Goal: Task Accomplishment & Management: Complete application form

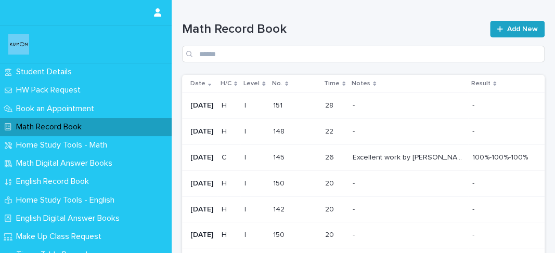
click at [496, 27] on icon at bounding box center [499, 28] width 6 height 7
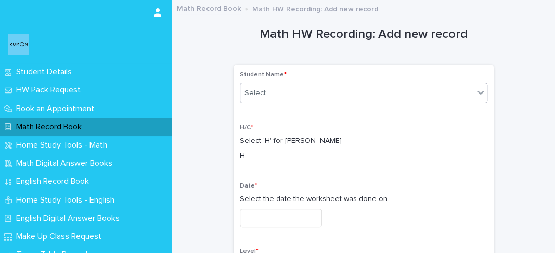
click at [345, 99] on div "Select..." at bounding box center [356, 93] width 233 height 17
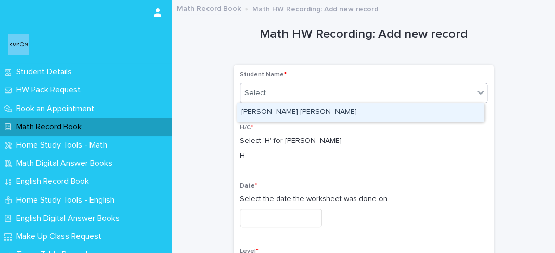
click at [334, 112] on div "[PERSON_NAME] [PERSON_NAME]" at bounding box center [360, 112] width 246 height 18
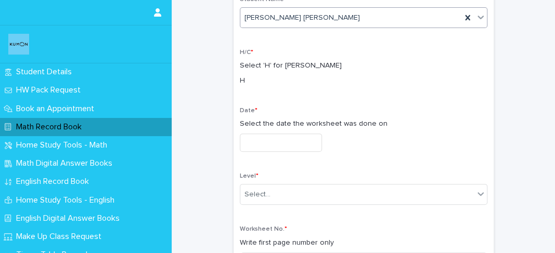
scroll to position [76, 0]
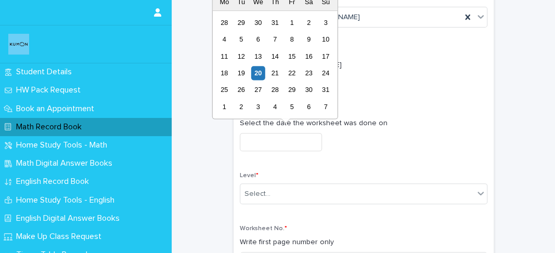
click at [311, 139] on input "text" at bounding box center [281, 142] width 82 height 18
click at [327, 57] on div "17" at bounding box center [325, 56] width 14 height 14
type input "**********"
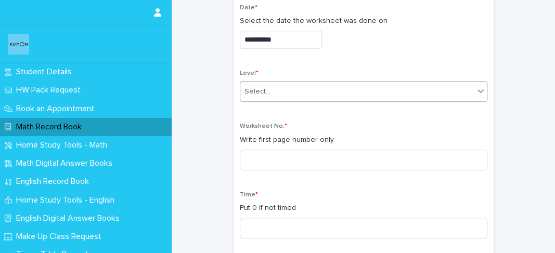
scroll to position [179, 0]
click at [301, 87] on div "Select..." at bounding box center [356, 91] width 233 height 17
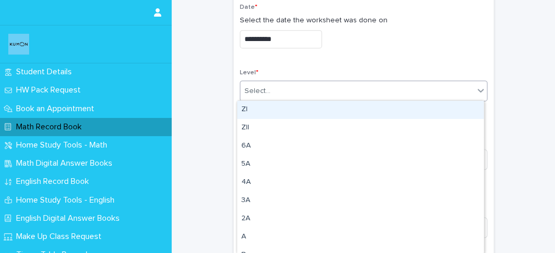
type input "*"
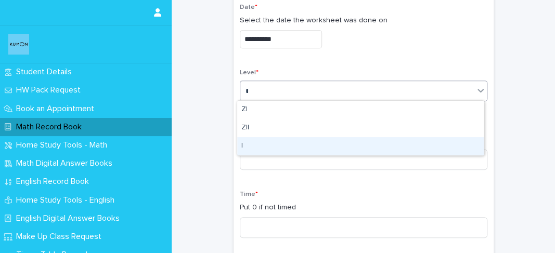
click at [291, 148] on div "I" at bounding box center [360, 146] width 246 height 18
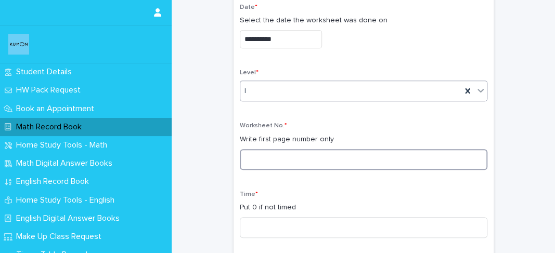
click at [295, 152] on input at bounding box center [363, 159] width 247 height 21
click at [315, 160] on input "*" at bounding box center [363, 159] width 247 height 21
type input "***"
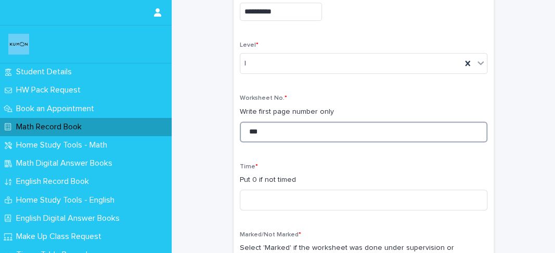
scroll to position [207, 0]
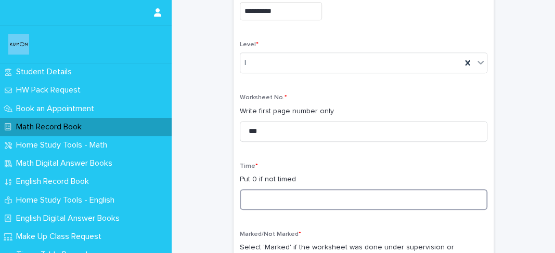
click at [308, 202] on input at bounding box center [363, 199] width 247 height 21
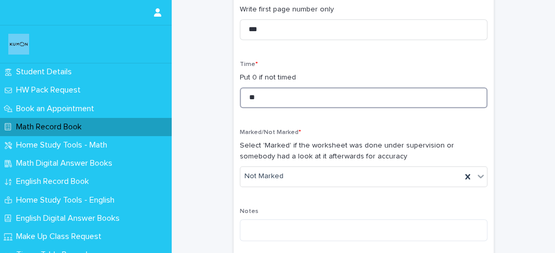
scroll to position [309, 0]
type input "**"
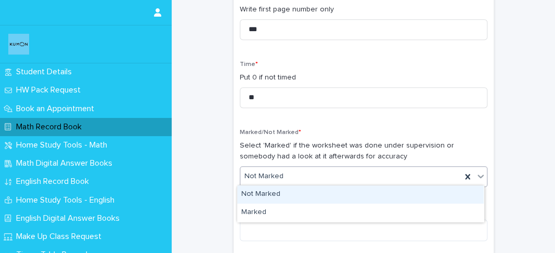
click at [297, 182] on div "Not Marked" at bounding box center [350, 176] width 221 height 17
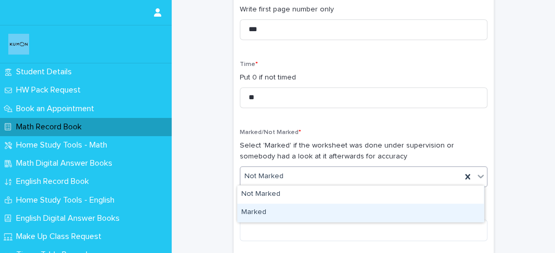
click at [257, 214] on div "Marked" at bounding box center [360, 213] width 246 height 18
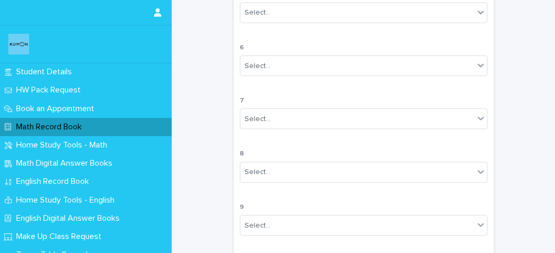
scroll to position [1022, 0]
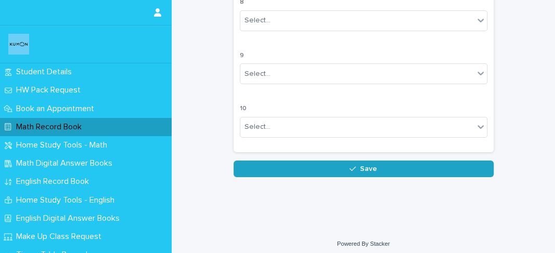
click at [268, 169] on button "Save" at bounding box center [363, 169] width 260 height 17
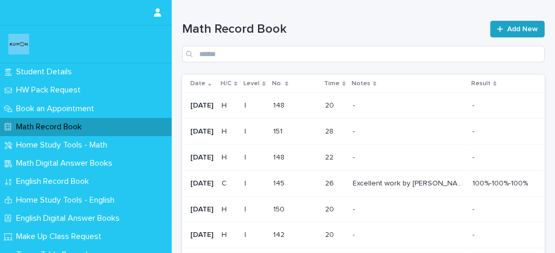
click at [497, 29] on icon at bounding box center [499, 29] width 6 height 6
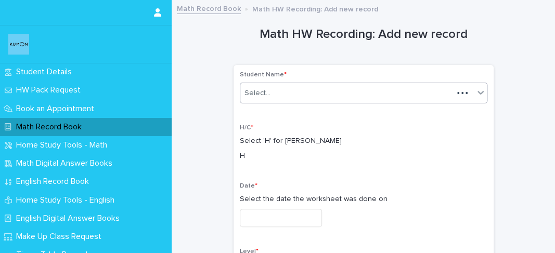
click at [291, 93] on div "Select..." at bounding box center [346, 93] width 213 height 17
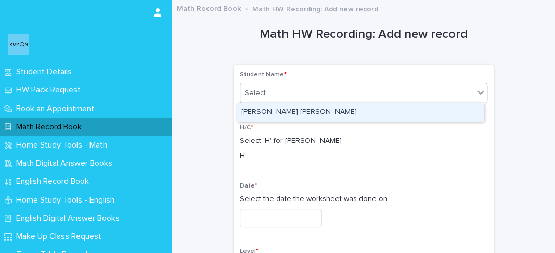
click at [268, 112] on div "[PERSON_NAME] [PERSON_NAME]" at bounding box center [360, 112] width 246 height 18
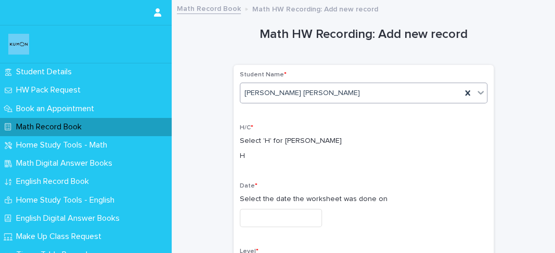
click at [262, 220] on input "text" at bounding box center [281, 218] width 82 height 18
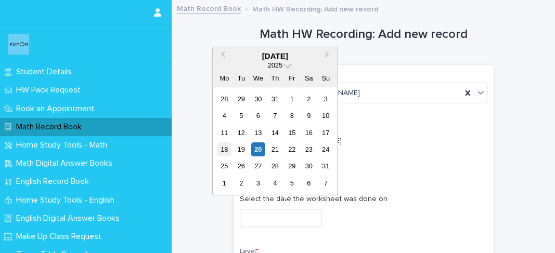
click at [231, 148] on div "18 19 20 21 22 23 24" at bounding box center [275, 149] width 118 height 17
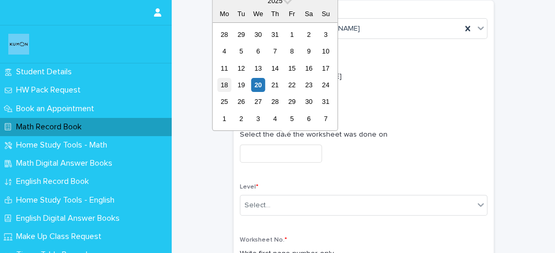
scroll to position [64, 0]
click at [221, 90] on div "18" at bounding box center [224, 85] width 14 height 14
type input "**********"
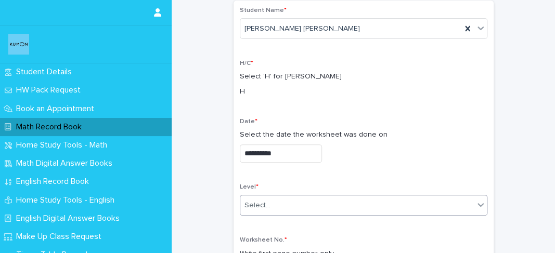
click at [271, 203] on input "text" at bounding box center [271, 205] width 1 height 9
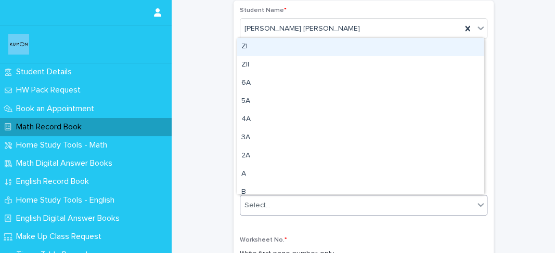
type input "*"
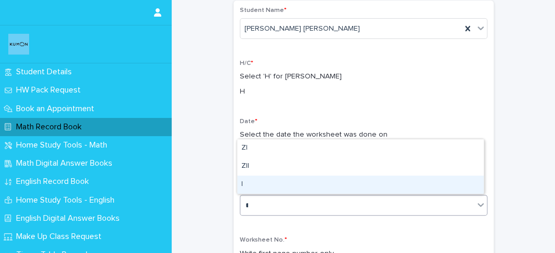
click at [254, 177] on div "I" at bounding box center [360, 185] width 246 height 18
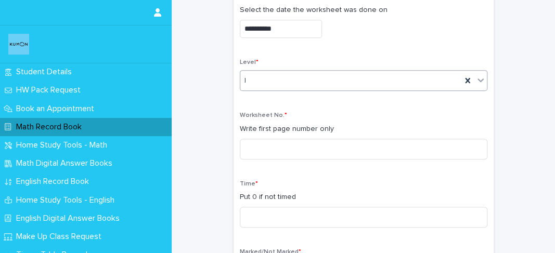
scroll to position [191, 0]
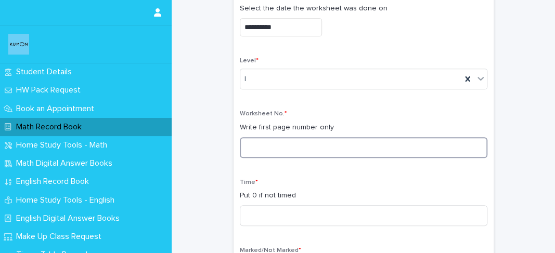
click at [259, 155] on input at bounding box center [363, 147] width 247 height 21
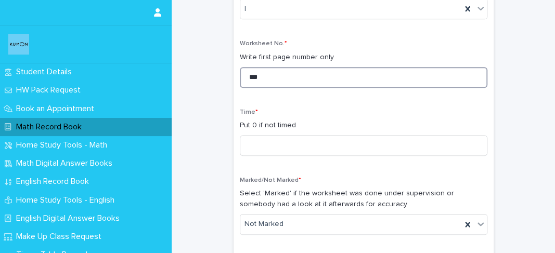
scroll to position [261, 0]
type input "***"
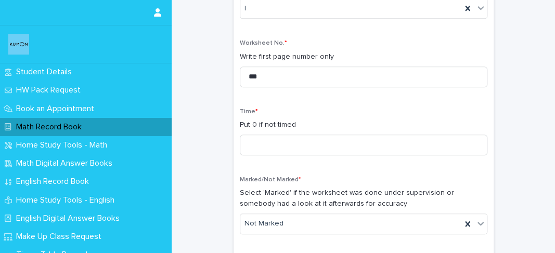
click at [258, 154] on div "Time * Put 0 if not timed" at bounding box center [363, 136] width 247 height 56
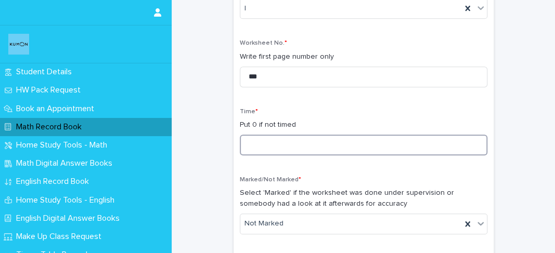
click at [256, 151] on input at bounding box center [363, 145] width 247 height 21
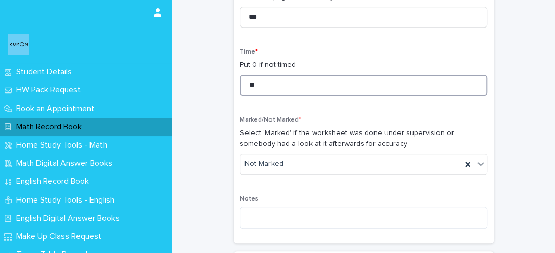
type input "**"
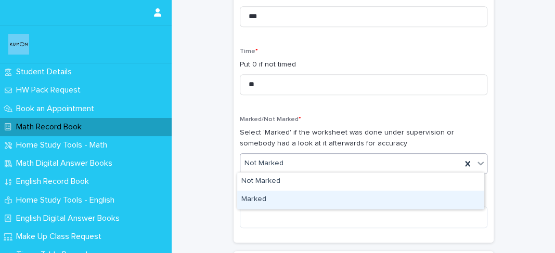
click at [264, 200] on div "Marked" at bounding box center [360, 200] width 246 height 18
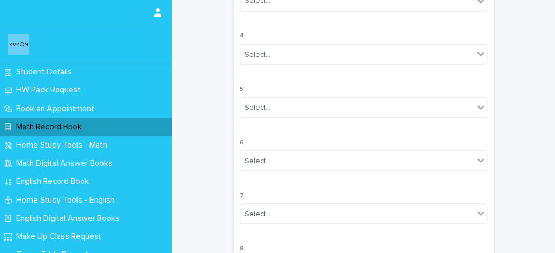
scroll to position [1022, 0]
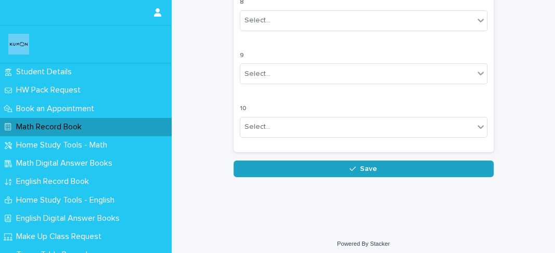
click at [266, 161] on button "Save" at bounding box center [363, 169] width 260 height 17
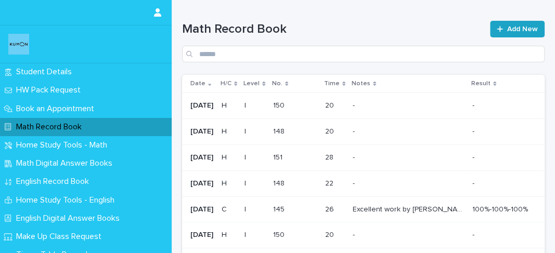
click at [496, 26] on icon at bounding box center [499, 28] width 6 height 7
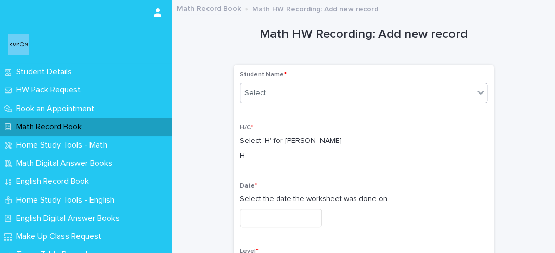
click at [346, 98] on div "Select..." at bounding box center [356, 93] width 233 height 17
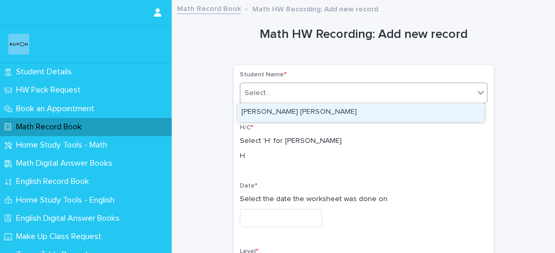
click at [323, 114] on div "[PERSON_NAME] [PERSON_NAME]" at bounding box center [360, 112] width 246 height 18
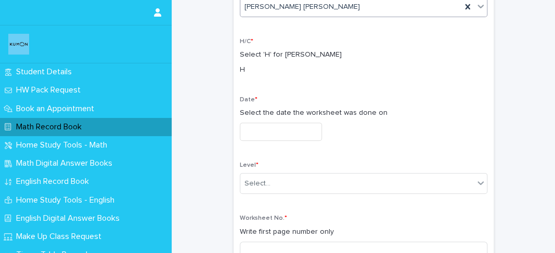
scroll to position [87, 0]
click at [272, 143] on div "Date * Select the date the worksheet was done on" at bounding box center [363, 122] width 247 height 53
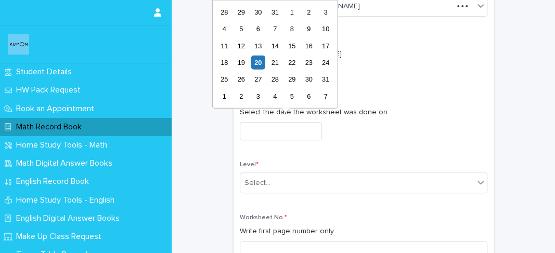
click at [274, 135] on input "text" at bounding box center [281, 131] width 82 height 18
click at [243, 58] on div "19" at bounding box center [241, 63] width 14 height 14
type input "**********"
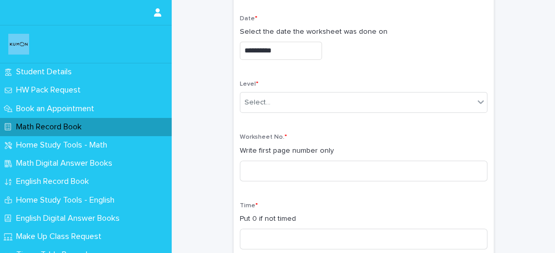
scroll to position [168, 0]
click at [259, 102] on div "Select..." at bounding box center [257, 102] width 26 height 11
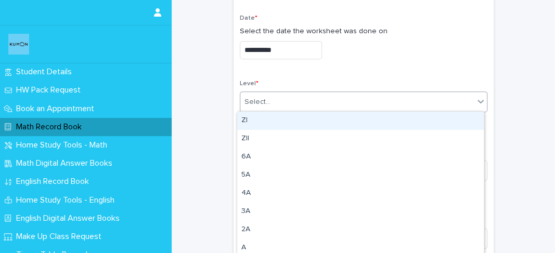
type input "*"
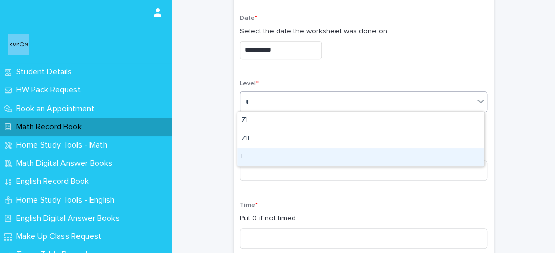
click at [250, 149] on div "I" at bounding box center [360, 157] width 246 height 18
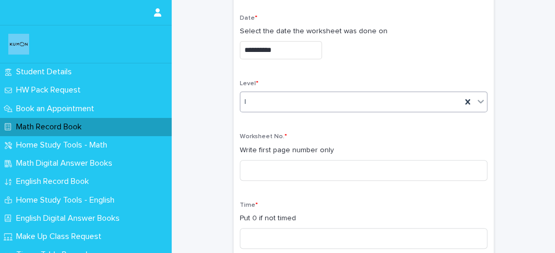
click at [250, 158] on div "Worksheet No. * Write first page number only" at bounding box center [363, 161] width 247 height 56
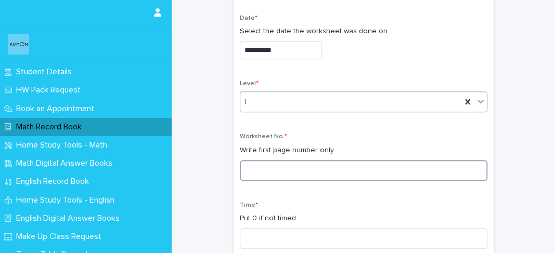
click at [250, 168] on input at bounding box center [363, 170] width 247 height 21
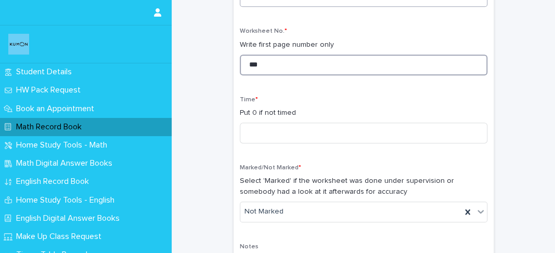
scroll to position [276, 0]
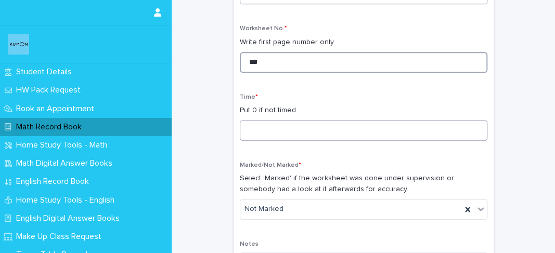
type input "***"
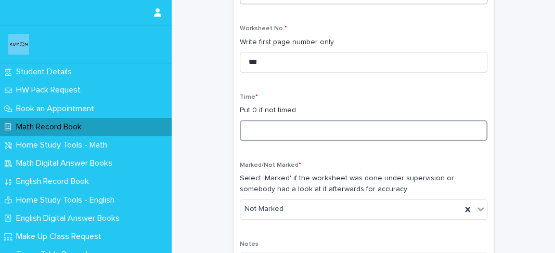
click at [258, 135] on input at bounding box center [363, 130] width 247 height 21
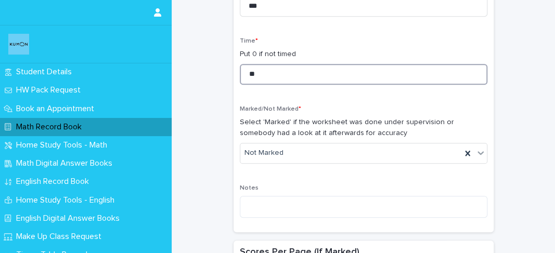
scroll to position [336, 0]
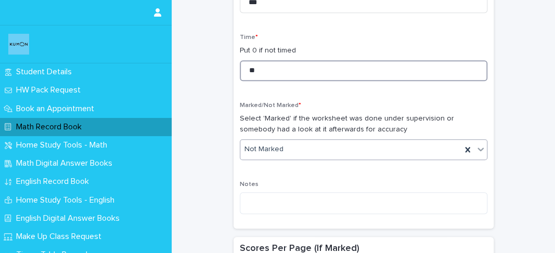
type input "**"
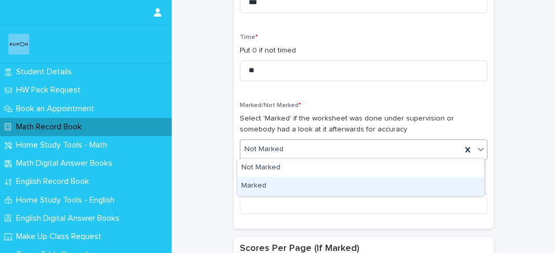
click at [255, 182] on div "Marked" at bounding box center [360, 186] width 246 height 18
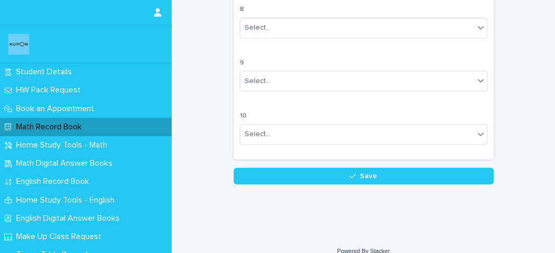
scroll to position [1022, 0]
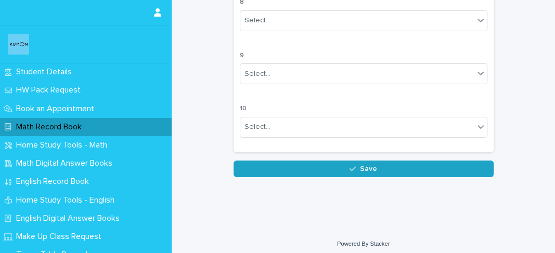
click at [259, 161] on button "Save" at bounding box center [363, 169] width 260 height 17
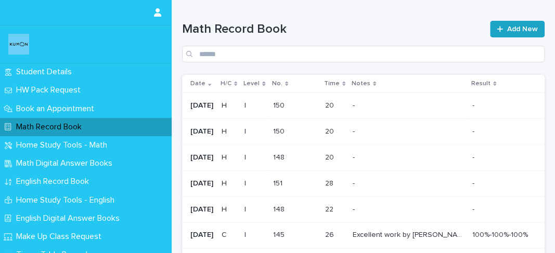
click at [513, 25] on span "Add New" at bounding box center [522, 28] width 31 height 7
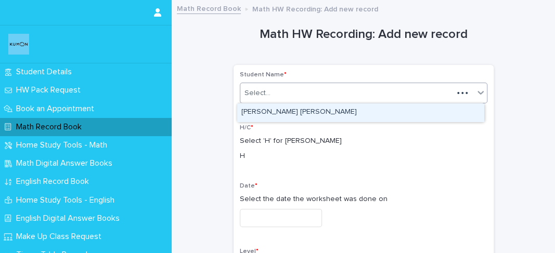
click at [302, 96] on div "Select..." at bounding box center [346, 93] width 213 height 17
click at [292, 115] on div "[PERSON_NAME] [PERSON_NAME]" at bounding box center [360, 112] width 246 height 18
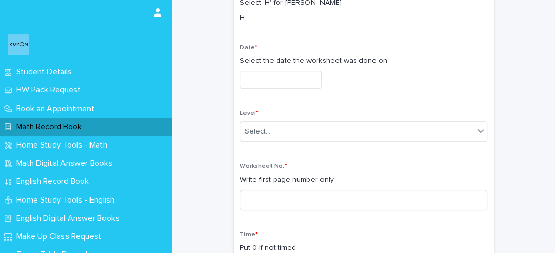
scroll to position [139, 0]
click at [271, 86] on input "text" at bounding box center [281, 79] width 82 height 18
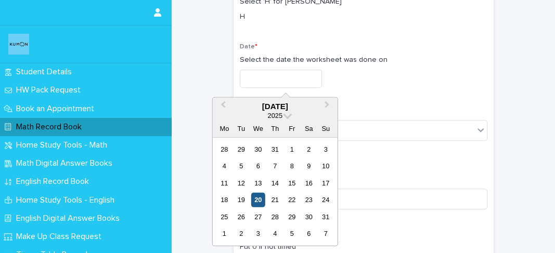
click at [260, 194] on div "20" at bounding box center [258, 200] width 14 height 14
type input "**********"
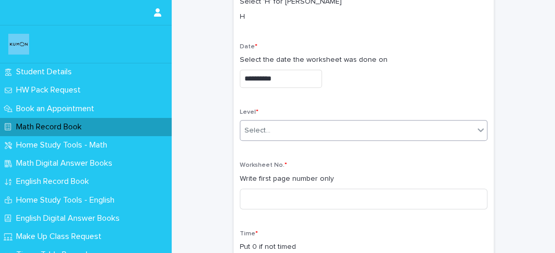
click at [262, 122] on div "Select..." at bounding box center [356, 130] width 233 height 17
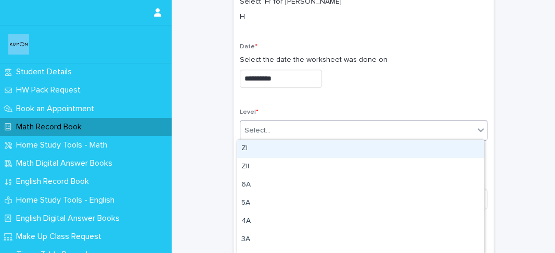
type input "*"
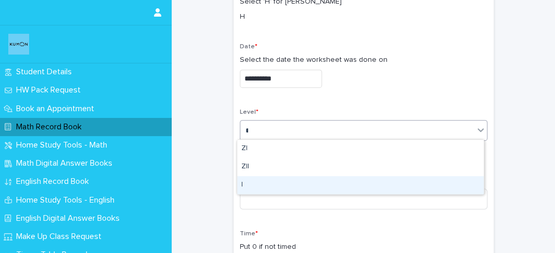
click at [248, 187] on div "I" at bounding box center [360, 185] width 246 height 18
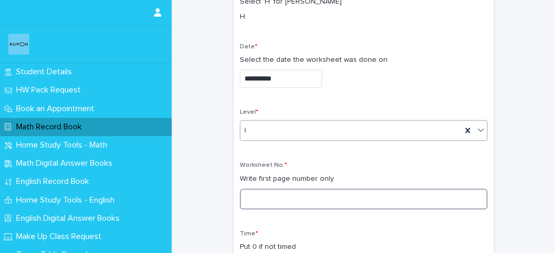
click at [250, 194] on input at bounding box center [363, 199] width 247 height 21
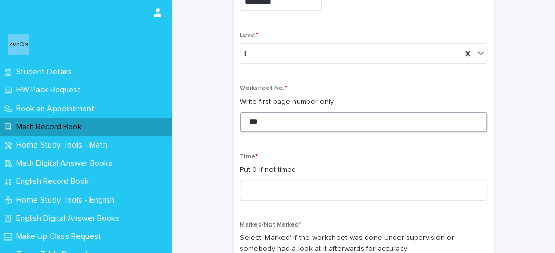
scroll to position [217, 0]
type input "***"
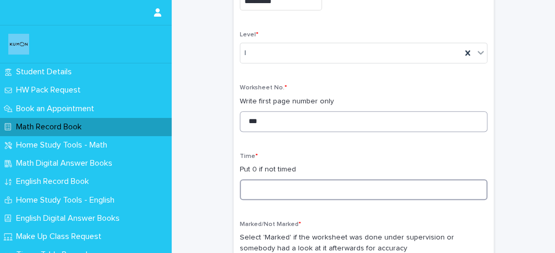
click at [250, 194] on input at bounding box center [363, 189] width 247 height 21
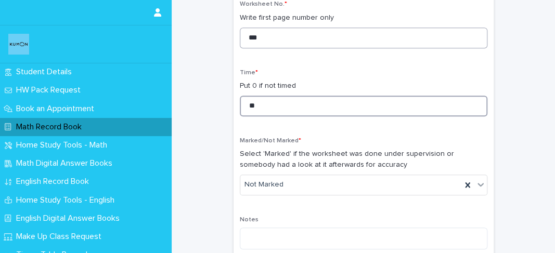
scroll to position [317, 0]
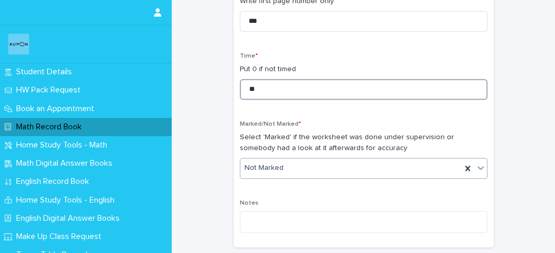
type input "**"
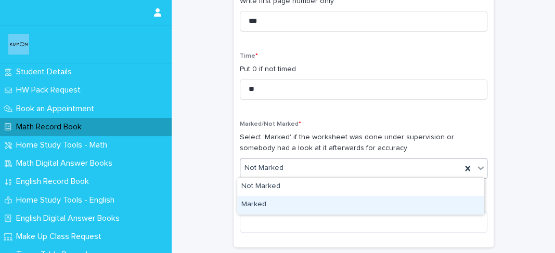
click at [263, 201] on div "Marked" at bounding box center [360, 205] width 246 height 18
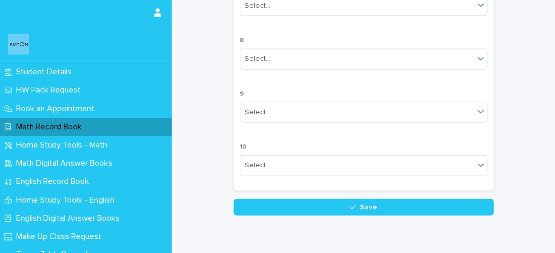
scroll to position [1022, 0]
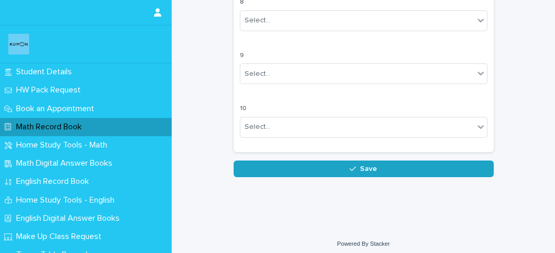
click at [306, 169] on button "Save" at bounding box center [363, 169] width 260 height 17
